Goal: Task Accomplishment & Management: Contribute content

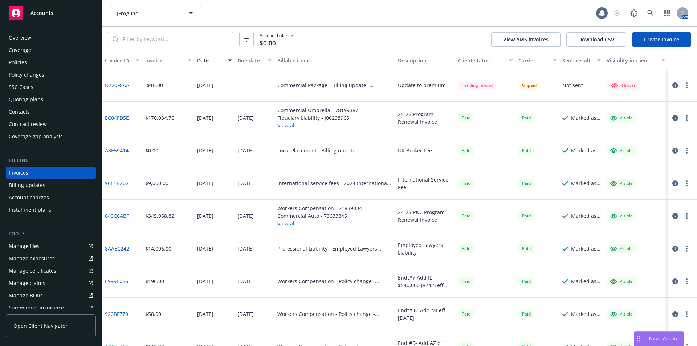
click at [23, 38] on div "Overview" at bounding box center [20, 38] width 23 height 12
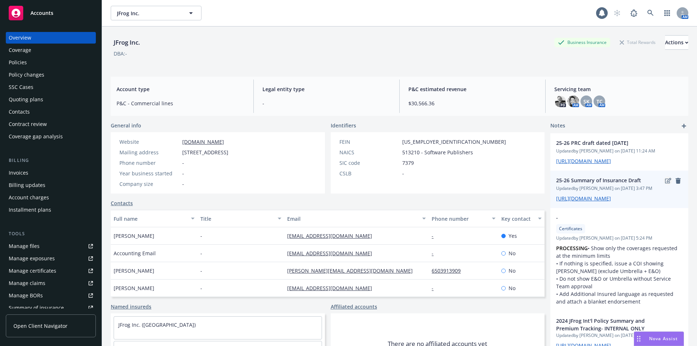
click at [665, 183] on icon "edit" at bounding box center [668, 180] width 6 height 5
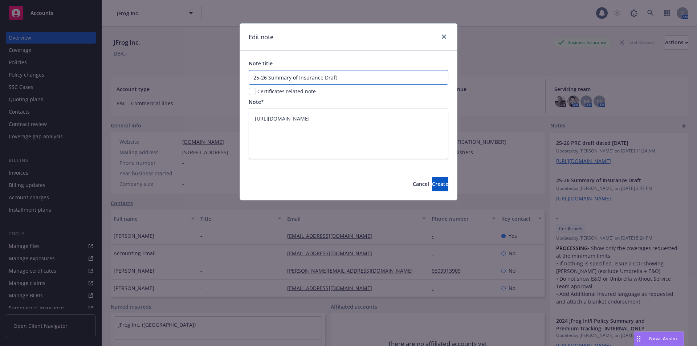
click at [376, 79] on input "25-26 Summary of Insurance Draft" at bounding box center [349, 77] width 200 height 15
type textarea "x"
type input "25-26 Summary of Insurance Draft_"
type textarea "x"
type input "25-26 Summary of Insurance Draft_8"
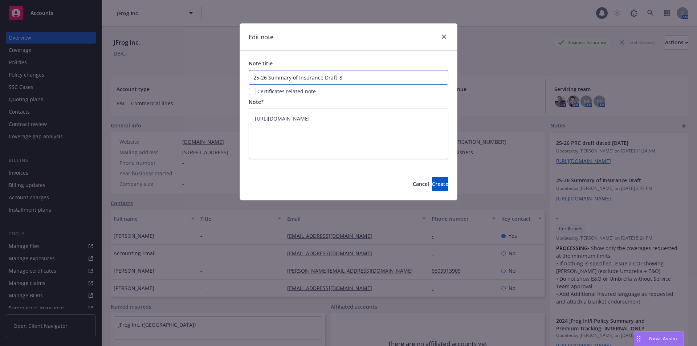
type textarea "x"
type input "25-26 Summary of Insurance Draft_8/"
type textarea "x"
type input "25-26 Summary of Insurance Draft_8/7"
type textarea "x"
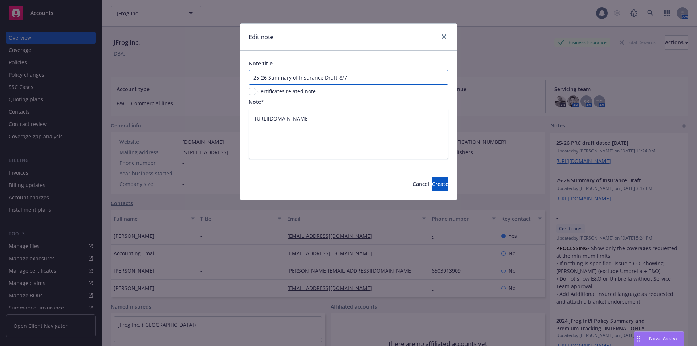
type input "25-26 Summary of Insurance Draft_8/7/"
type textarea "x"
type input "25-26 Summary of Insurance Draft_8/7"
type textarea "x"
type input "25-26 Summary of Insurance Draft_8/7/"
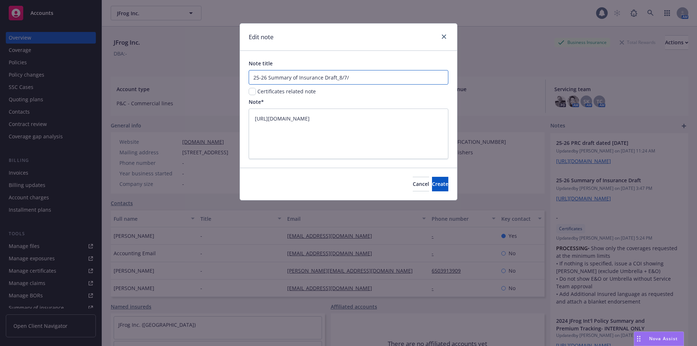
type textarea "x"
type input "25-26 Summary of Insurance Draft_8/7/2"
type textarea "x"
type input "25-26 Summary of Insurance Draft_[DATE]"
click at [432, 183] on span "Create" at bounding box center [440, 183] width 16 height 7
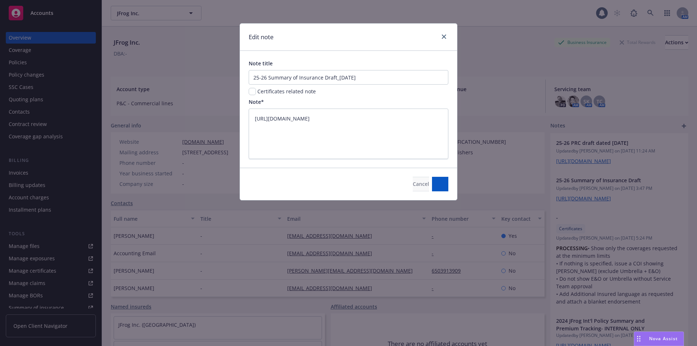
type textarea "x"
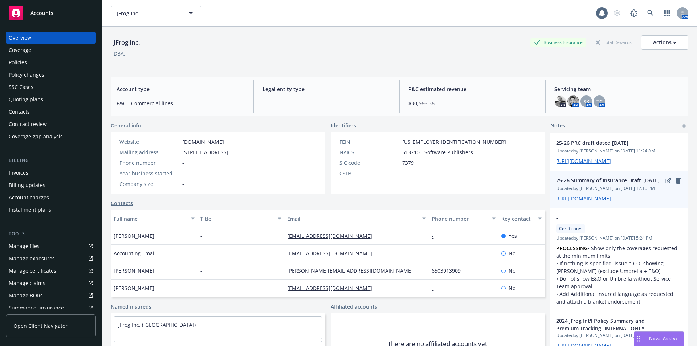
click at [604, 202] on span "[URL][DOMAIN_NAME]" at bounding box center [619, 199] width 126 height 8
click at [603, 202] on link "[URL][DOMAIN_NAME]" at bounding box center [583, 198] width 55 height 7
